Goal: Contribute content: Add original content to the website for others to see

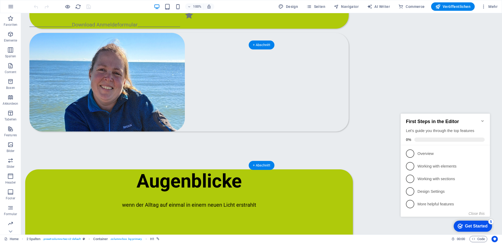
scroll to position [315, 0]
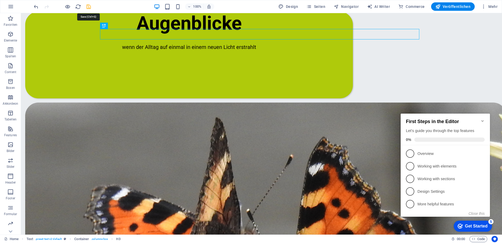
click at [86, 7] on icon "save" at bounding box center [89, 7] width 6 height 6
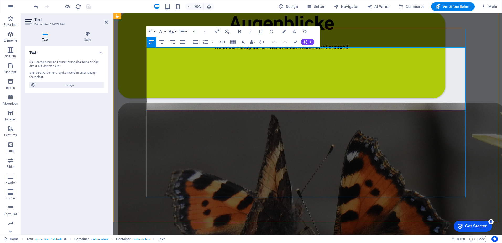
drag, startPoint x: 320, startPoint y: 98, endPoint x: 151, endPoint y: 98, distance: 168.7
drag, startPoint x: 183, startPoint y: 98, endPoint x: 148, endPoint y: 98, distance: 34.4
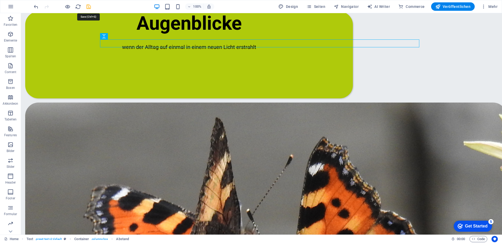
click at [87, 5] on icon "save" at bounding box center [89, 7] width 6 height 6
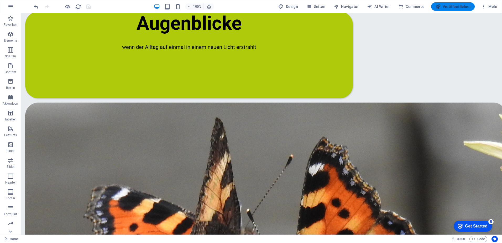
click at [459, 7] on span "Veröffentlichen" at bounding box center [453, 6] width 35 height 5
